Goal: Find specific page/section: Find specific page/section

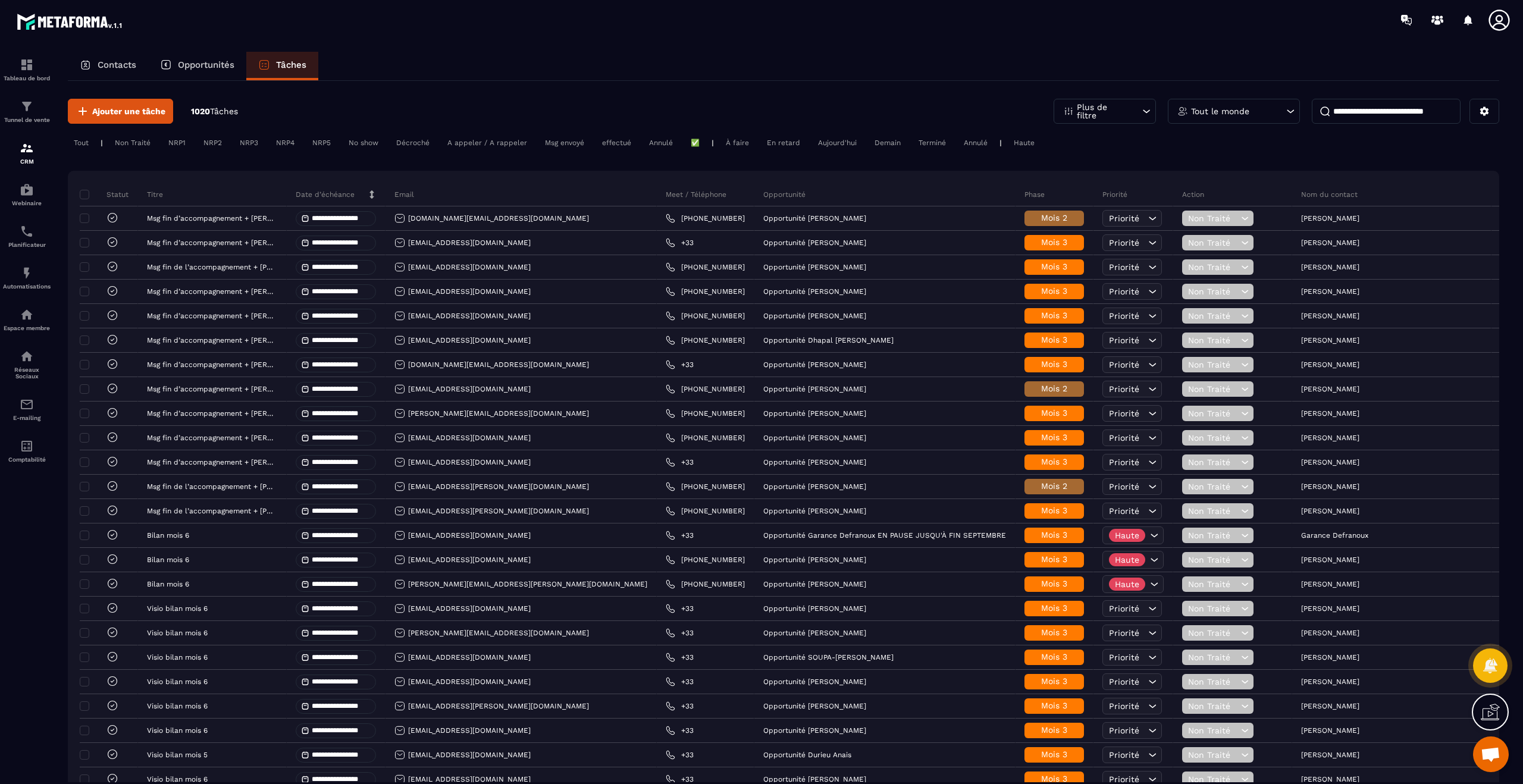
click at [114, 64] on p "Contacts" at bounding box center [116, 65] width 39 height 11
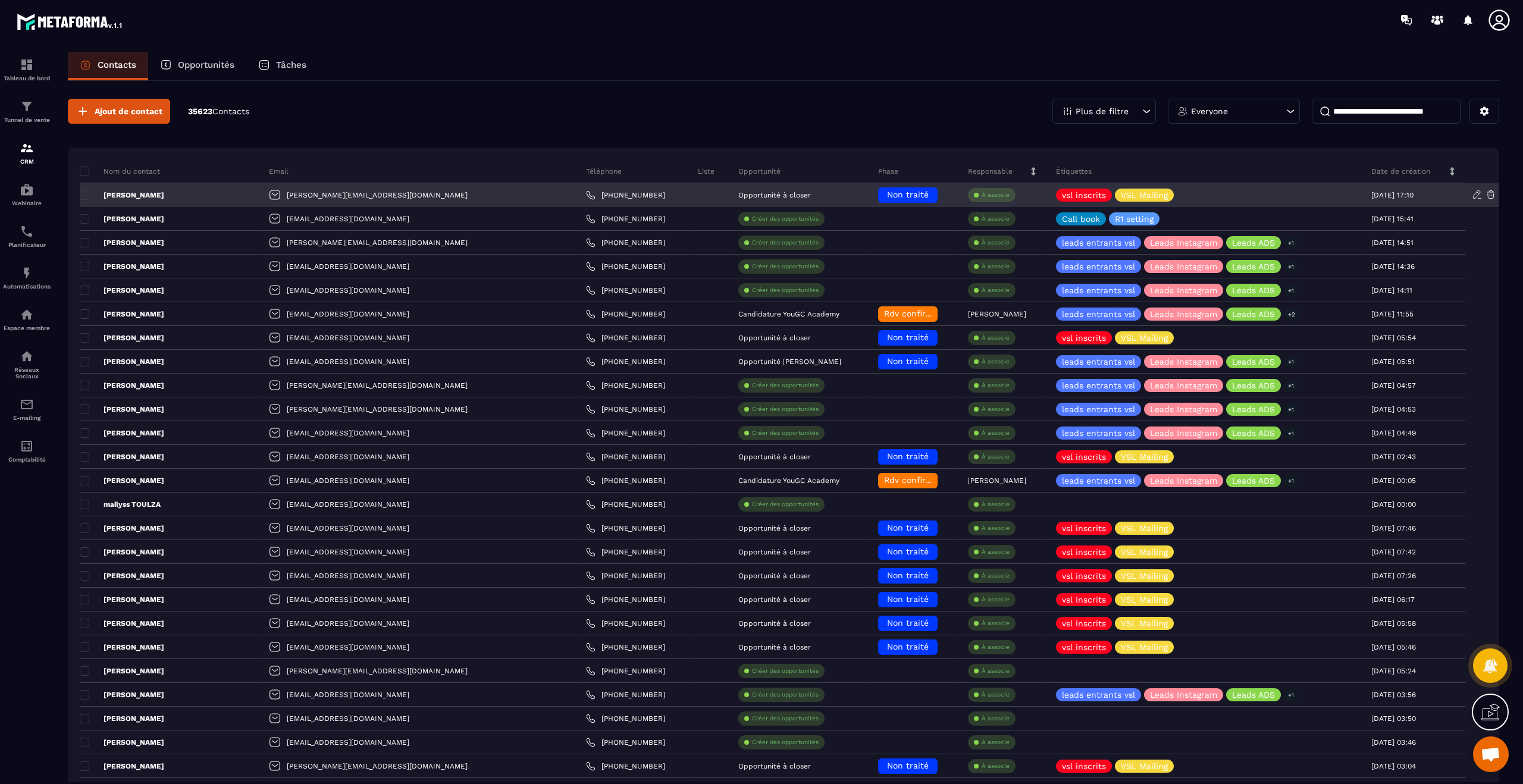
drag, startPoint x: 138, startPoint y: 194, endPoint x: 114, endPoint y: 189, distance: 24.5
click at [104, 194] on div "[PERSON_NAME]" at bounding box center [170, 195] width 181 height 24
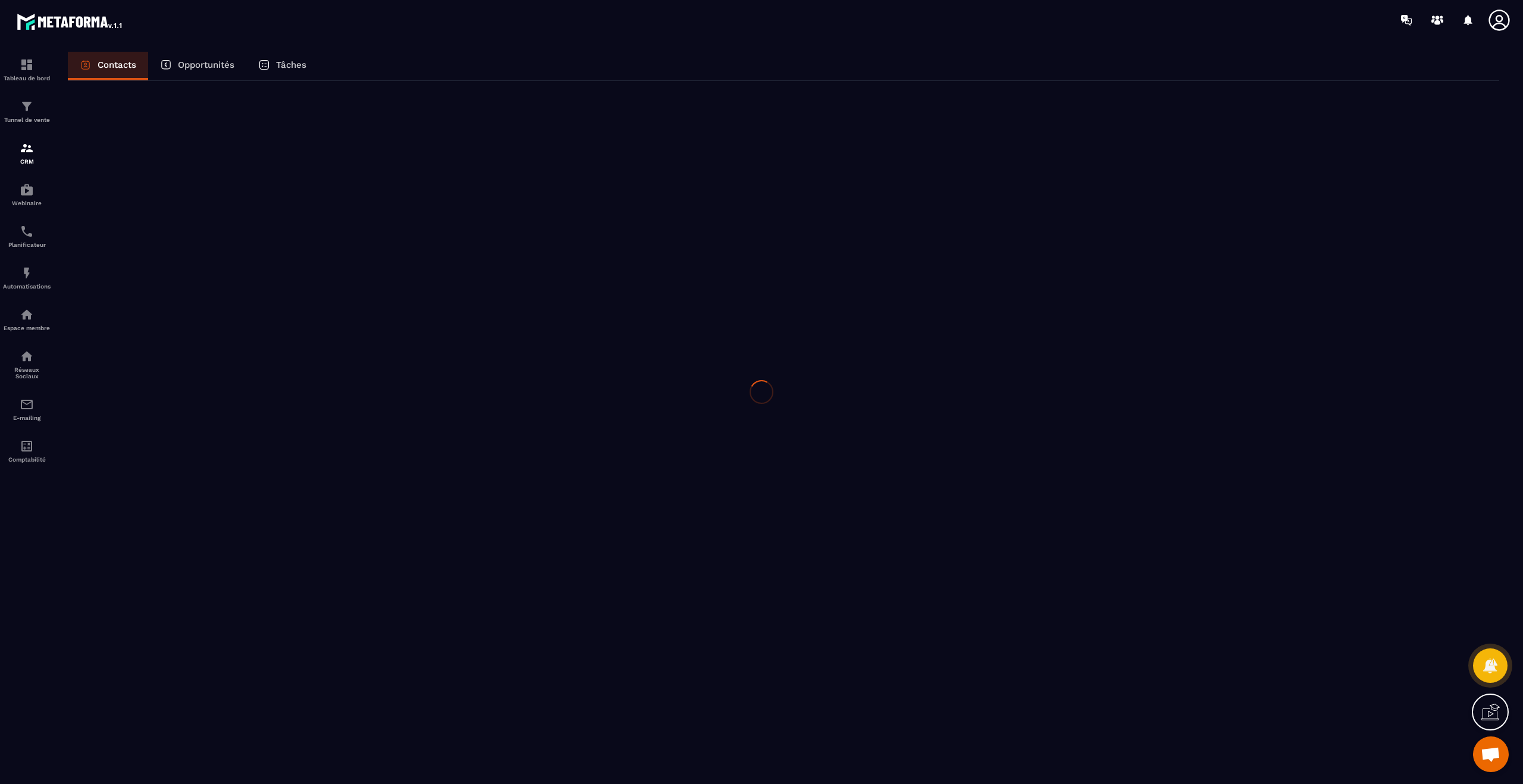
click at [292, 64] on div at bounding box center [762, 392] width 1523 height 784
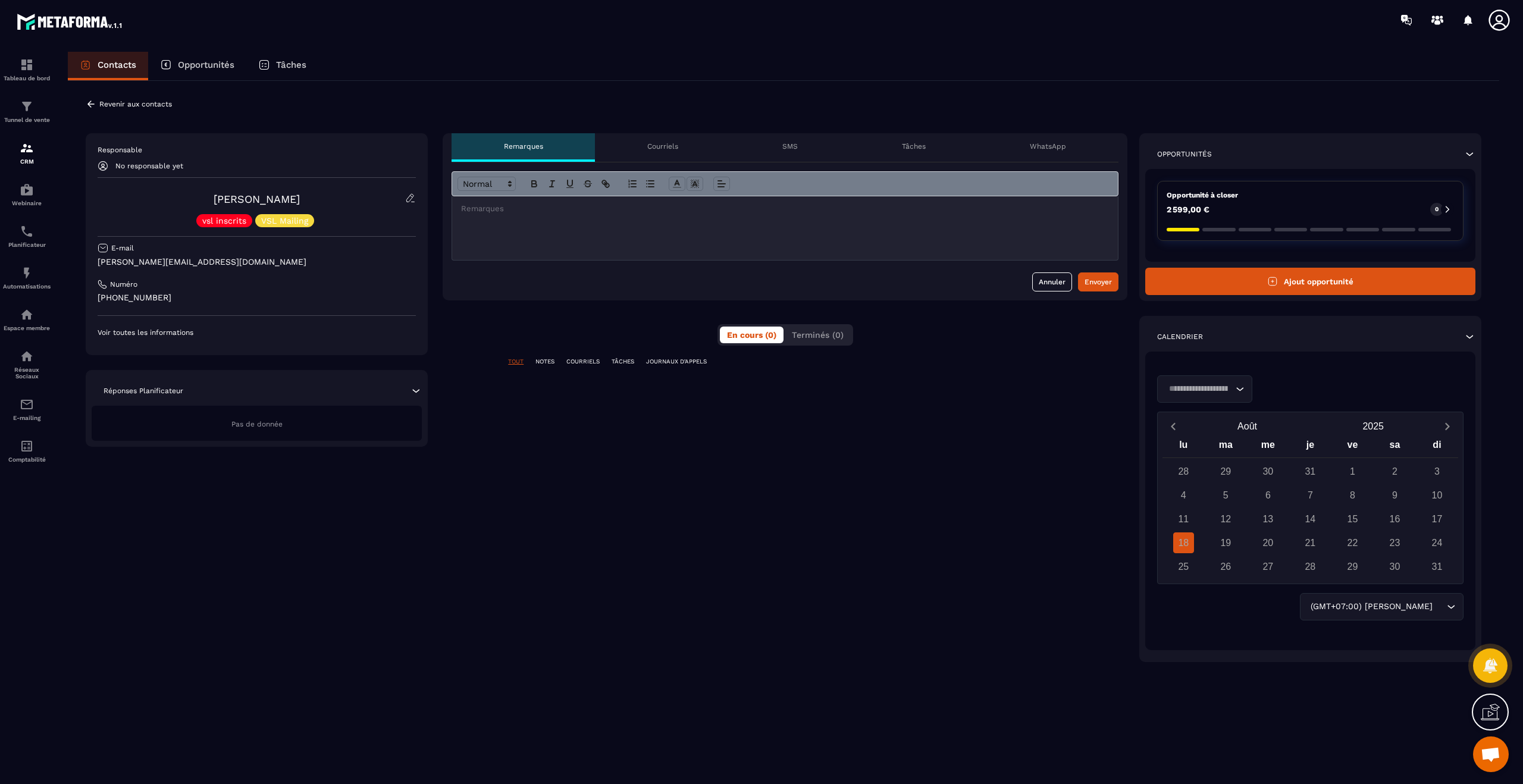
click at [292, 64] on p "Tâches" at bounding box center [290, 65] width 30 height 11
